Goal: Find specific page/section

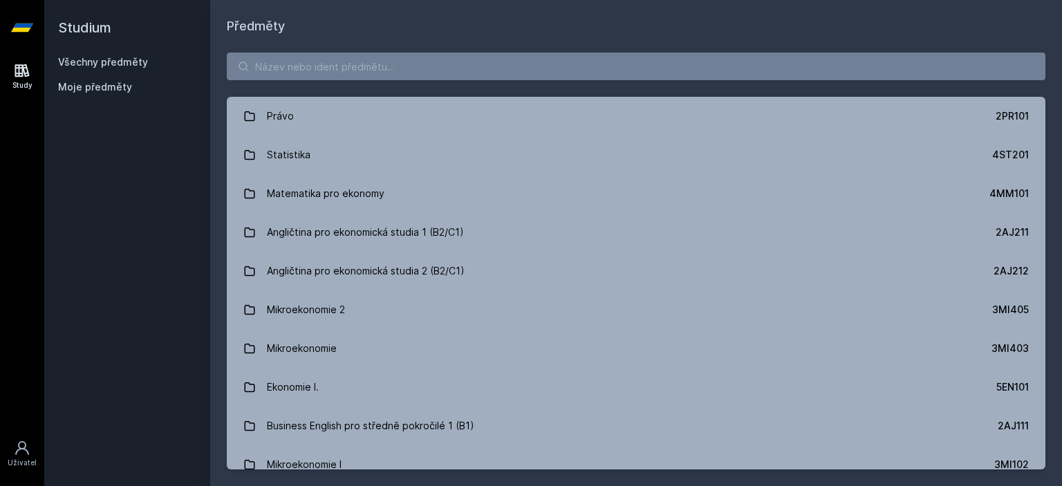
click at [418, 82] on div "Právo 2PR101 Statistika 4ST201 Matematika pro ekonomy 4MM101 Angličtina pro eko…" at bounding box center [636, 261] width 852 height 450
click at [420, 70] on input "search" at bounding box center [636, 67] width 819 height 28
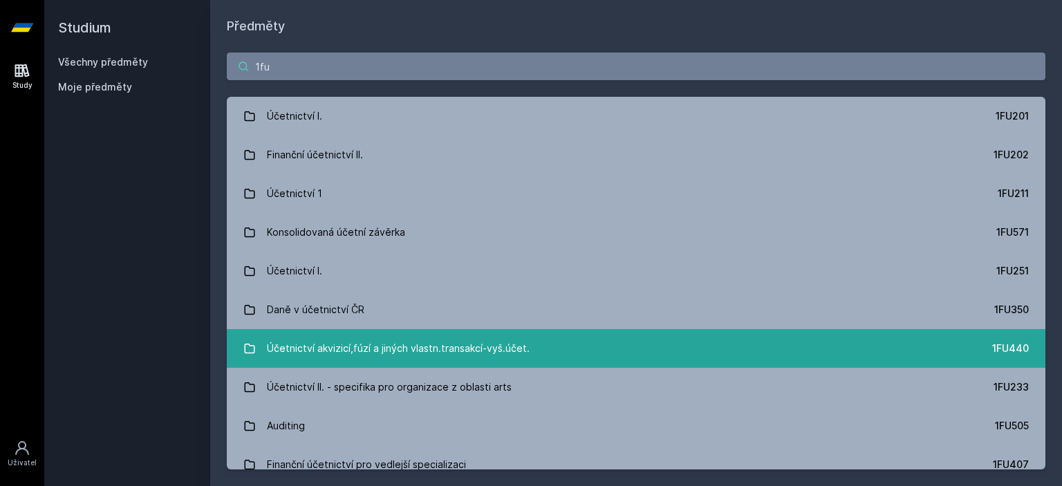
type input "1fu"
click at [458, 337] on div "Účetnictví akvizicí,fúzí a jiných vlastn.transakcí-vyš.účet." at bounding box center [398, 349] width 263 height 28
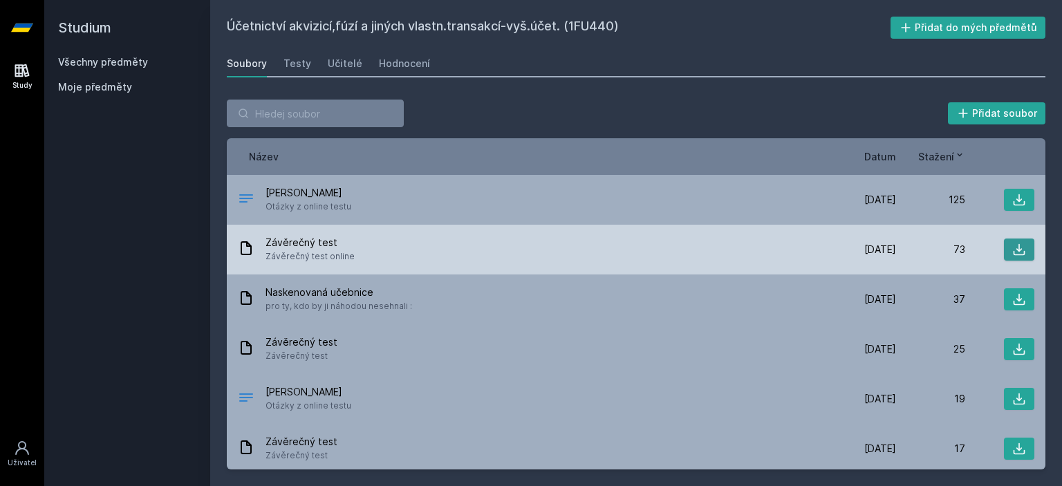
click at [1014, 251] on icon at bounding box center [1020, 250] width 12 height 12
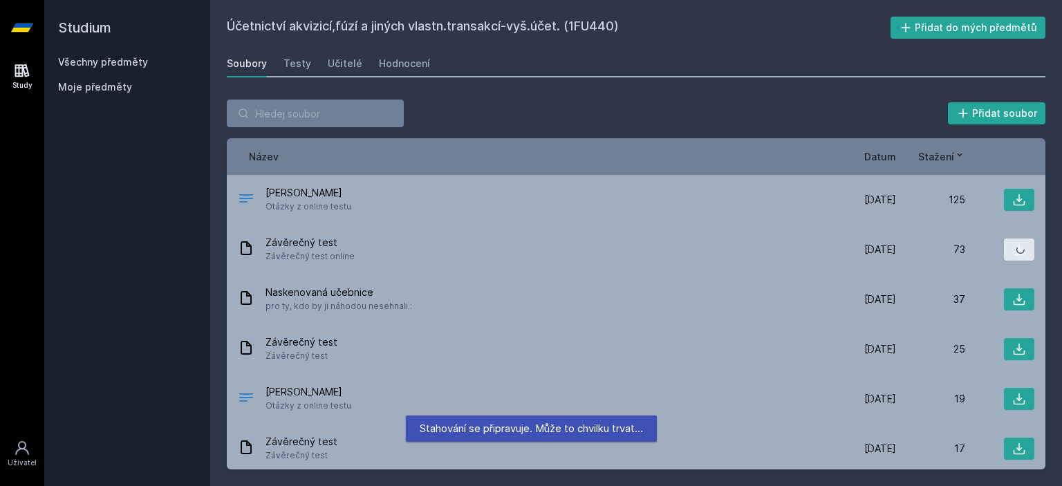
click at [882, 155] on span "Datum" at bounding box center [881, 156] width 32 height 15
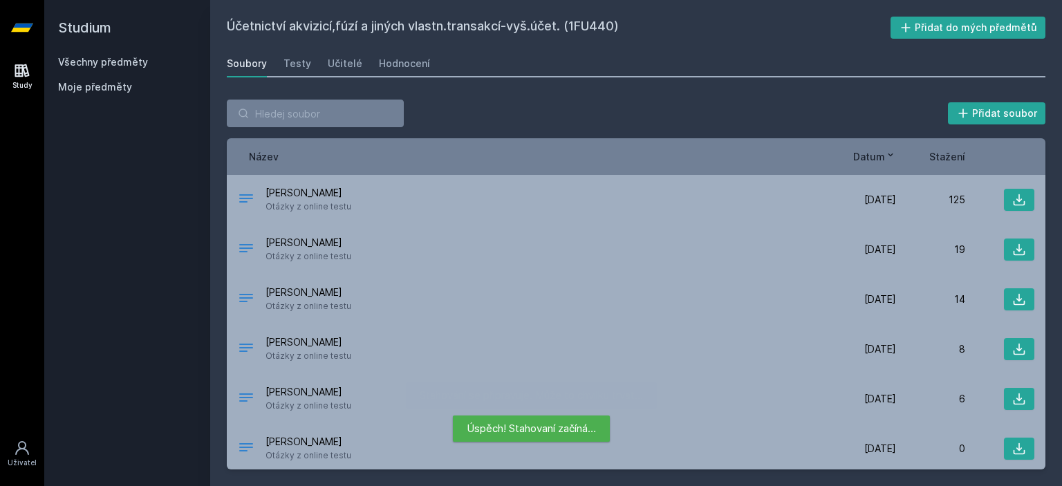
click at [711, 122] on div "Přidat soubor" at bounding box center [636, 114] width 819 height 28
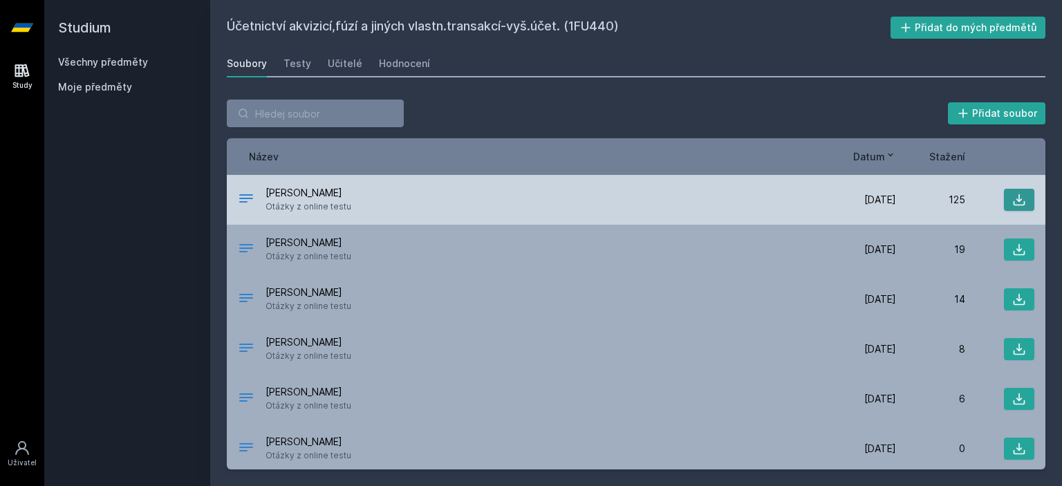
click at [1017, 193] on icon at bounding box center [1020, 200] width 14 height 14
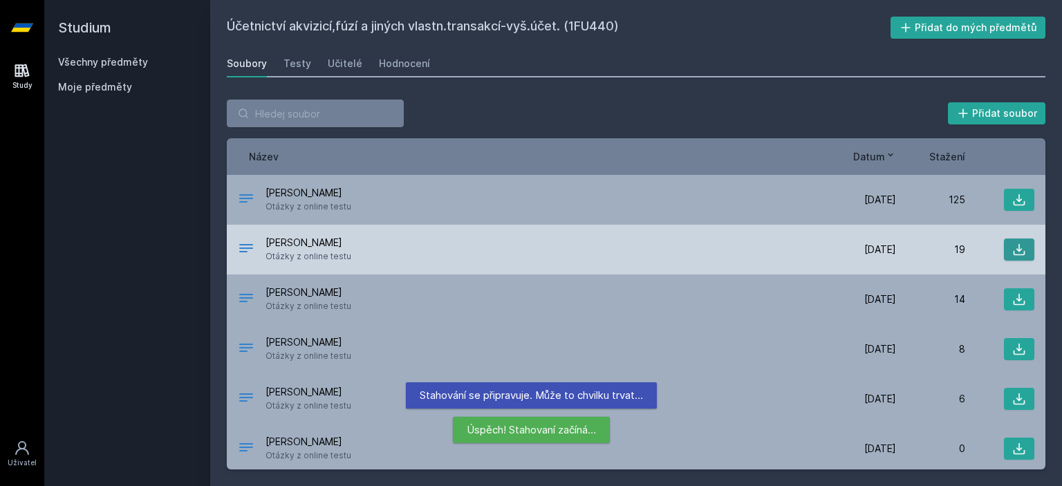
click at [1013, 248] on icon at bounding box center [1020, 250] width 14 height 14
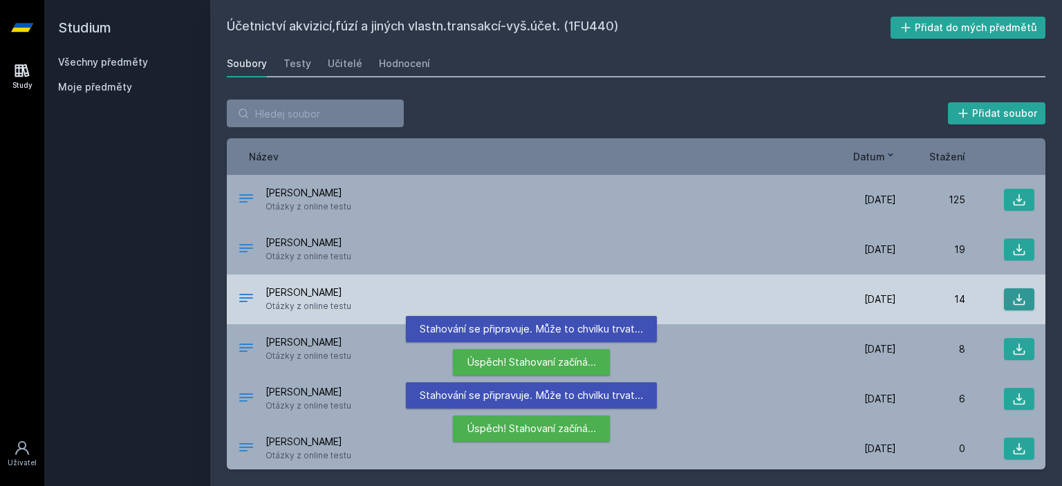
click at [1017, 297] on icon at bounding box center [1020, 300] width 14 height 14
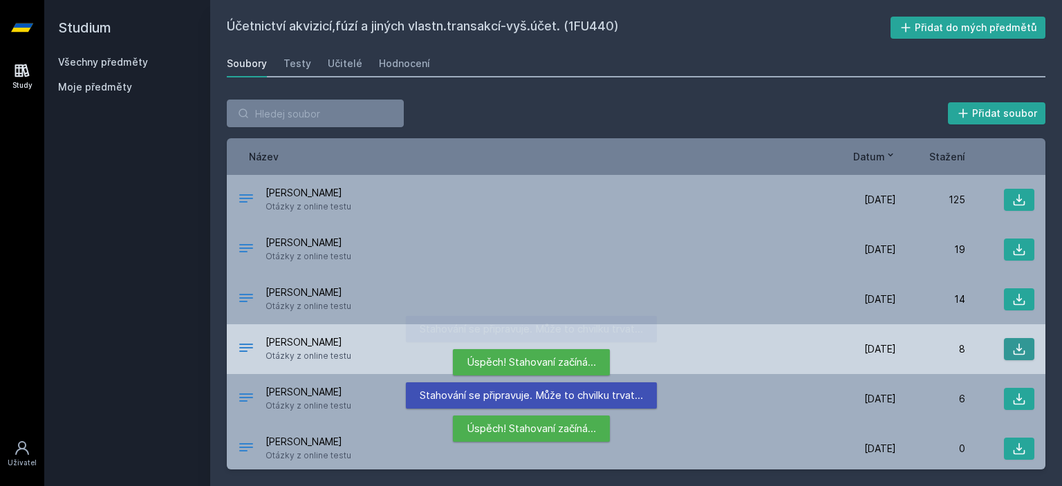
click at [1015, 342] on icon at bounding box center [1020, 349] width 14 height 14
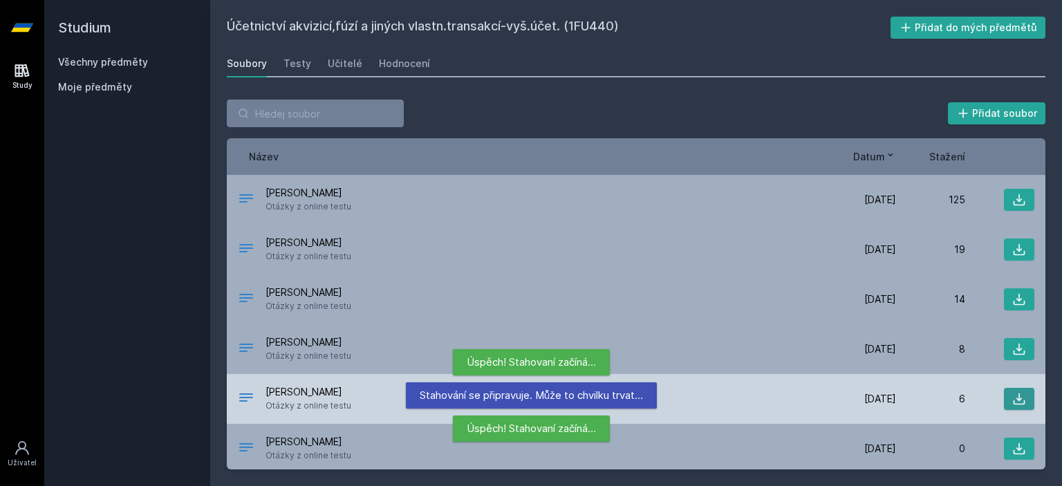
click at [1013, 398] on icon at bounding box center [1020, 399] width 14 height 14
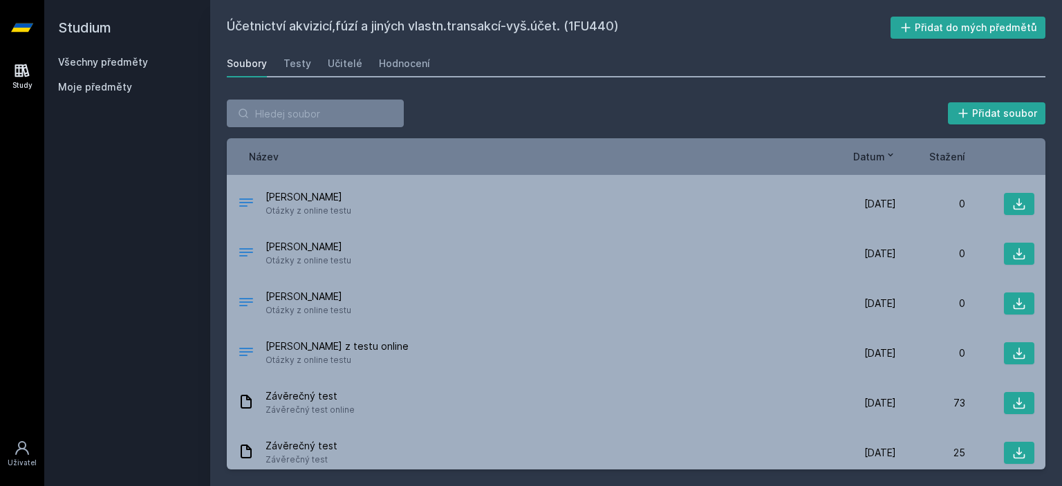
scroll to position [238, 0]
